Goal: Task Accomplishment & Management: Manage account settings

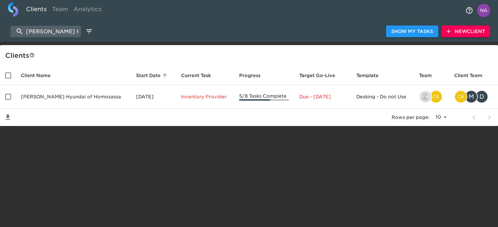
select select "10"
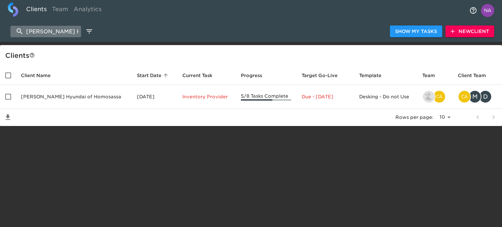
drag, startPoint x: 0, startPoint y: 0, endPoint x: 51, endPoint y: 29, distance: 58.4
click at [51, 29] on input "[PERSON_NAME] Hyundai of Homosassa" at bounding box center [45, 31] width 71 height 11
paste input "[PERSON_NAME] Nissan"
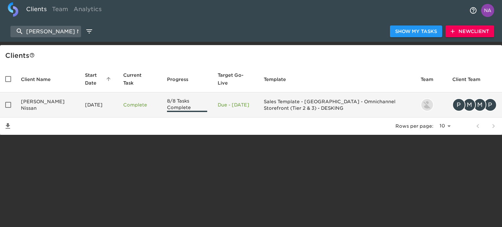
type input "[PERSON_NAME] Nissan"
click at [80, 113] on td "[DATE]" at bounding box center [99, 104] width 38 height 25
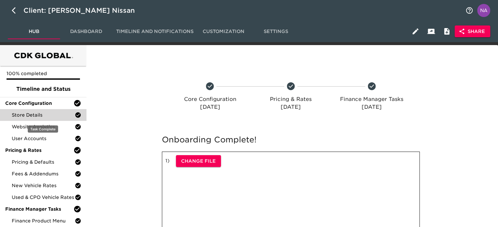
click at [34, 115] on span "Store Details" at bounding box center [43, 115] width 63 height 7
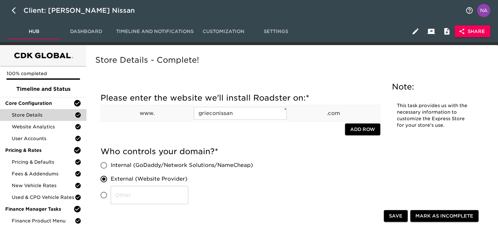
click at [475, 35] on span "Share" at bounding box center [472, 31] width 25 height 8
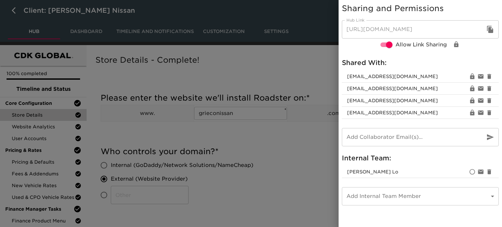
click at [281, 136] on div at bounding box center [251, 113] width 502 height 227
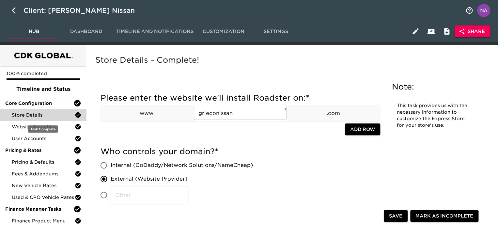
click at [38, 118] on span "Store Details" at bounding box center [43, 115] width 63 height 7
click at [245, 146] on div "Who controls your domain? * Internal (GoDaddy/Network Solutions/NameCheap) Exte…" at bounding box center [241, 177] width 280 height 68
click at [474, 36] on button "Share" at bounding box center [473, 31] width 36 height 12
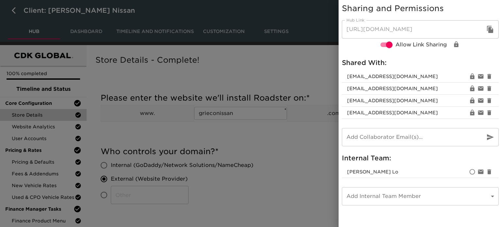
click at [260, 145] on div at bounding box center [251, 113] width 502 height 227
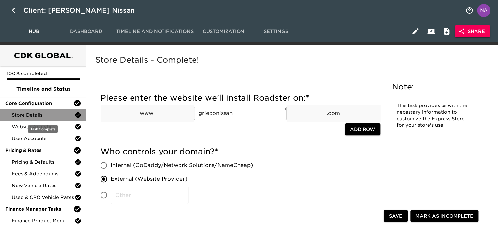
click at [42, 114] on span "Store Details" at bounding box center [43, 115] width 63 height 7
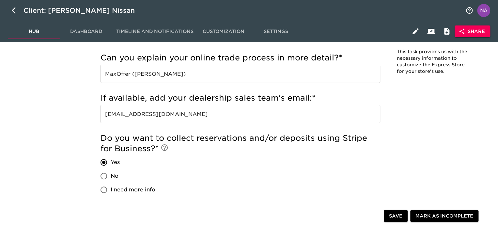
scroll to position [348, 0]
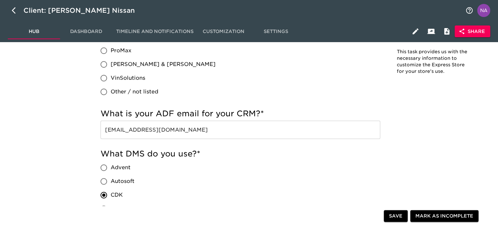
click at [218, 128] on input "[EMAIL_ADDRESS][DOMAIN_NAME]" at bounding box center [241, 130] width 280 height 18
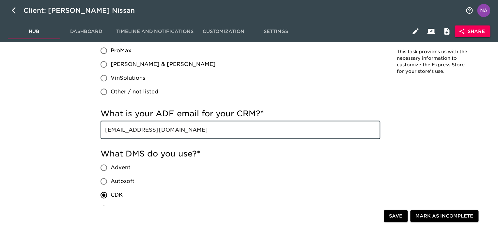
click at [218, 128] on input "[EMAIL_ADDRESS][DOMAIN_NAME]" at bounding box center [241, 130] width 280 height 18
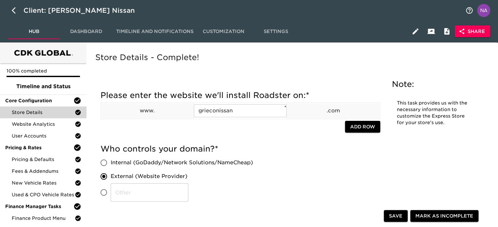
scroll to position [0, 0]
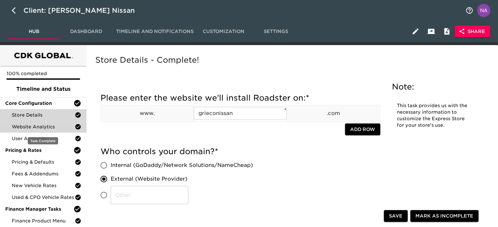
click at [49, 129] on span "Website Analytics" at bounding box center [43, 126] width 63 height 7
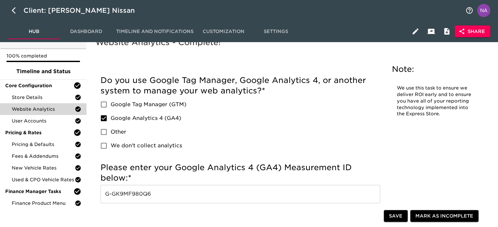
scroll to position [33, 0]
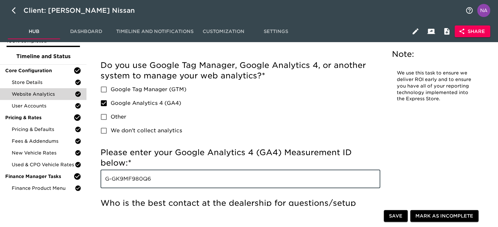
drag, startPoint x: 158, startPoint y: 183, endPoint x: 97, endPoint y: 185, distance: 61.4
click at [97, 185] on div "Incomplete: Please enter your Google Tag Manager (GTM) tracking ID below: Incom…" at bounding box center [240, 198] width 290 height 292
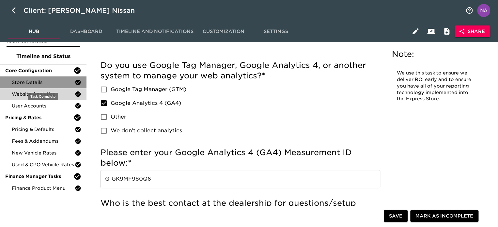
click at [40, 79] on span "Store Details" at bounding box center [43, 82] width 63 height 7
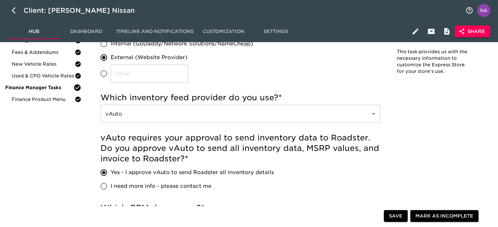
scroll to position [846, 0]
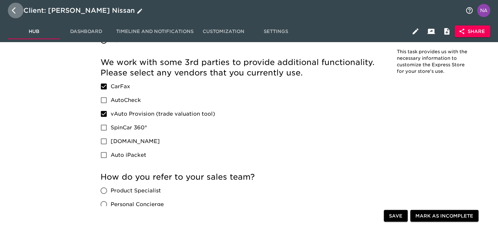
click at [11, 9] on button "button" at bounding box center [16, 11] width 16 height 16
select select "10"
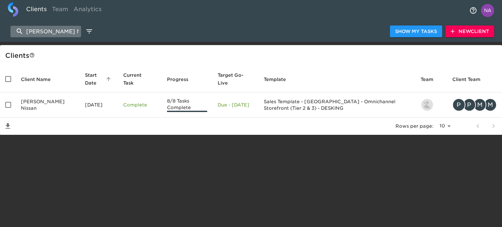
click at [64, 33] on input "[PERSON_NAME] Nissan" at bounding box center [45, 31] width 71 height 11
click at [64, 34] on input "[PERSON_NAME] Nissan" at bounding box center [45, 31] width 71 height 11
paste input "Key Hyundai of Manchester"
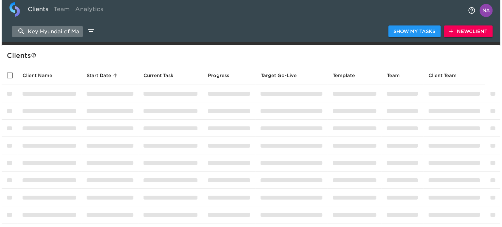
scroll to position [0, 23]
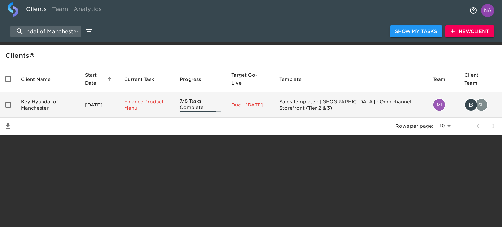
type input "Key Hyundai of Manchester"
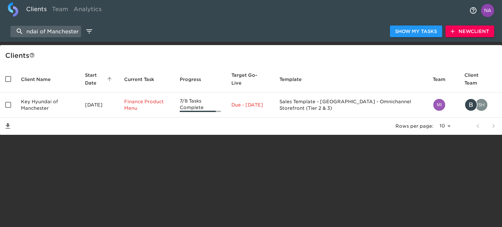
click at [31, 97] on td "Key Hyundai of Manchester" at bounding box center [48, 104] width 64 height 25
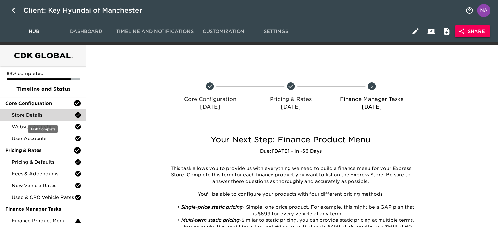
click at [40, 115] on span "Store Details" at bounding box center [43, 115] width 63 height 7
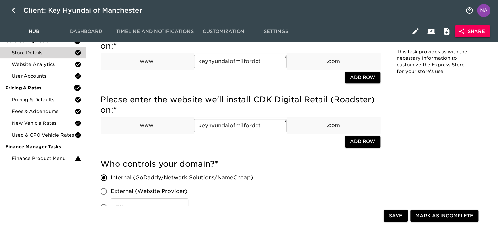
scroll to position [65, 0]
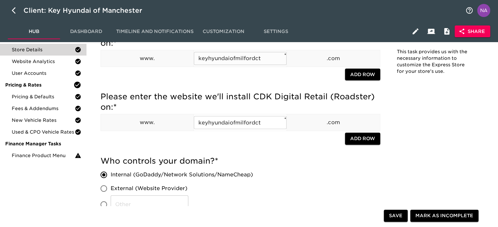
click at [219, 60] on input "keyhyundaiofmilfordct" at bounding box center [240, 58] width 93 height 13
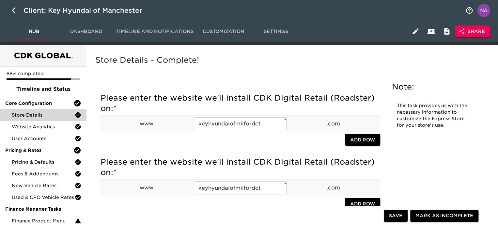
click at [465, 32] on icon "button" at bounding box center [462, 31] width 7 height 7
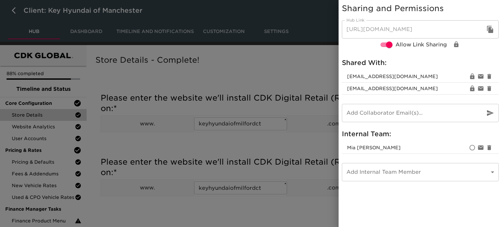
click at [214, 71] on div at bounding box center [251, 113] width 502 height 227
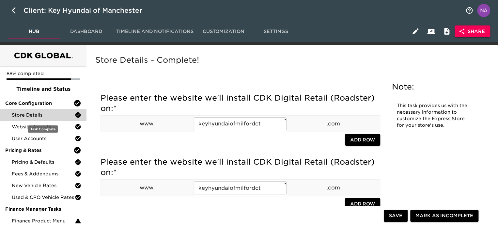
click at [30, 115] on span "Store Details" at bounding box center [43, 115] width 63 height 7
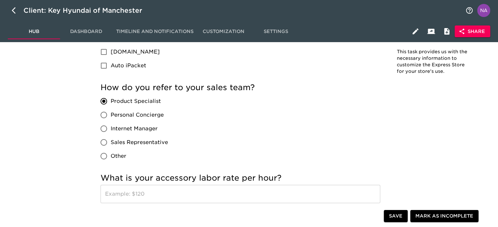
scroll to position [1064, 0]
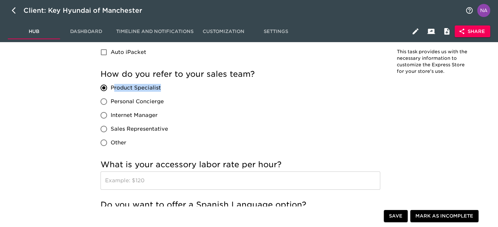
drag, startPoint x: 164, startPoint y: 89, endPoint x: 113, endPoint y: 89, distance: 51.0
click at [113, 89] on label "Product Specialist" at bounding box center [132, 88] width 71 height 14
copy span "roduct Specialist"
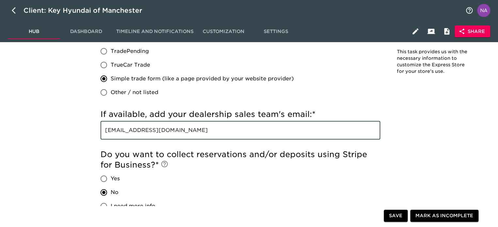
drag, startPoint x: 188, startPoint y: 127, endPoint x: 56, endPoint y: 128, distance: 132.0
type input "[EMAIL_ADDRESS][DOMAIN_NAME]"
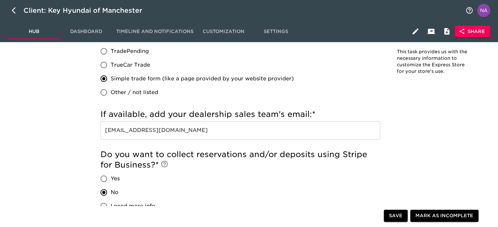
scroll to position [462, 0]
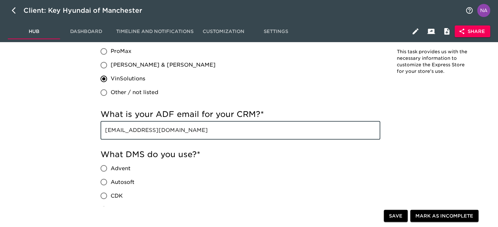
drag, startPoint x: 214, startPoint y: 132, endPoint x: 90, endPoint y: 127, distance: 124.2
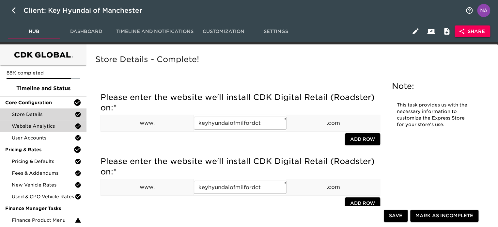
scroll to position [0, 0]
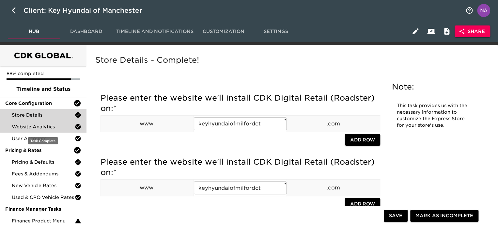
click at [26, 128] on span "Website Analytics" at bounding box center [43, 126] width 63 height 7
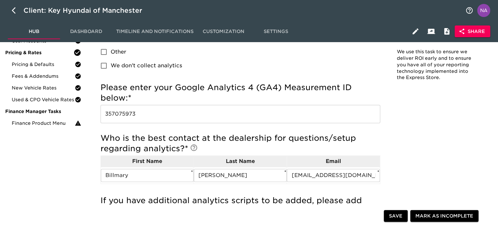
scroll to position [98, 0]
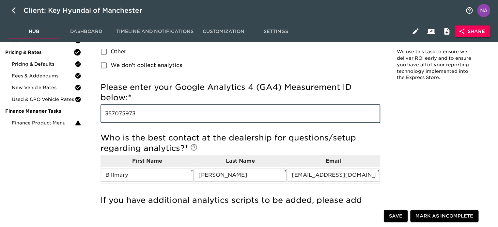
drag, startPoint x: 155, startPoint y: 109, endPoint x: 92, endPoint y: 108, distance: 63.7
click at [92, 108] on div "Website Analytics - Complete! Note: We use this task to ensure we deliver ROI e…" at bounding box center [291, 178] width 407 height 442
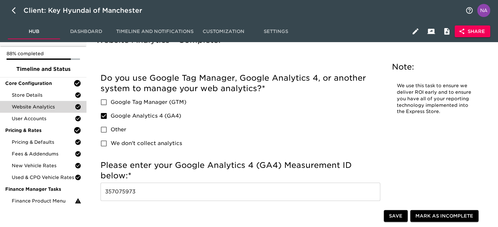
scroll to position [0, 0]
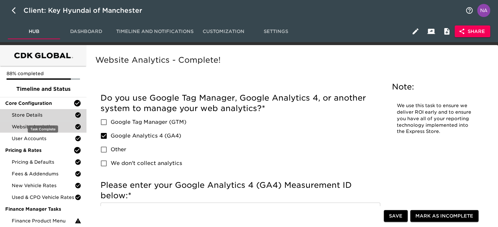
click at [42, 114] on span "Store Details" at bounding box center [43, 115] width 63 height 7
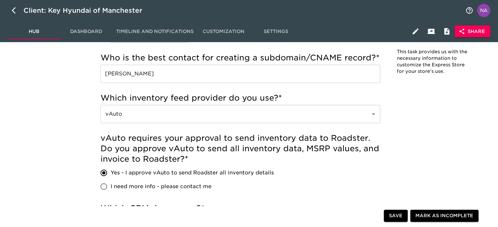
scroll to position [960, 0]
